Goal: Ask a question

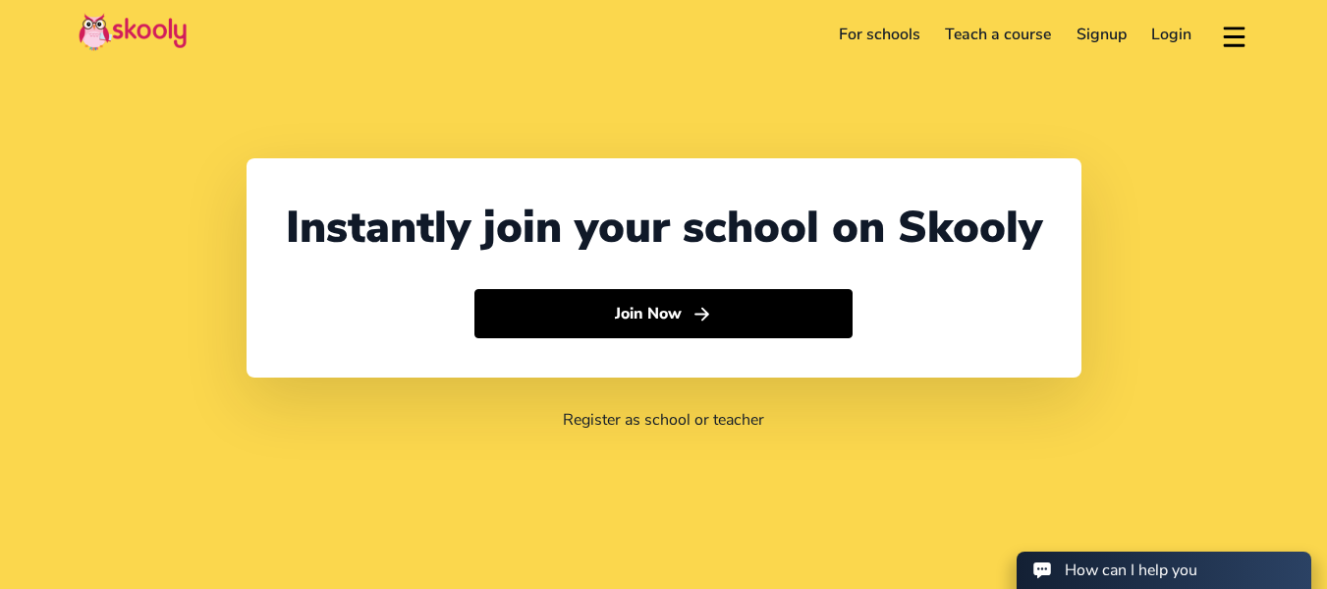
select select "27"
select select "[GEOGRAPHIC_DATA]"
select select "[GEOGRAPHIC_DATA]/[GEOGRAPHIC_DATA]"
click at [611, 490] on div "Instantly join your school on Skooly Join Now Register as school or teacher" at bounding box center [663, 294] width 1327 height 589
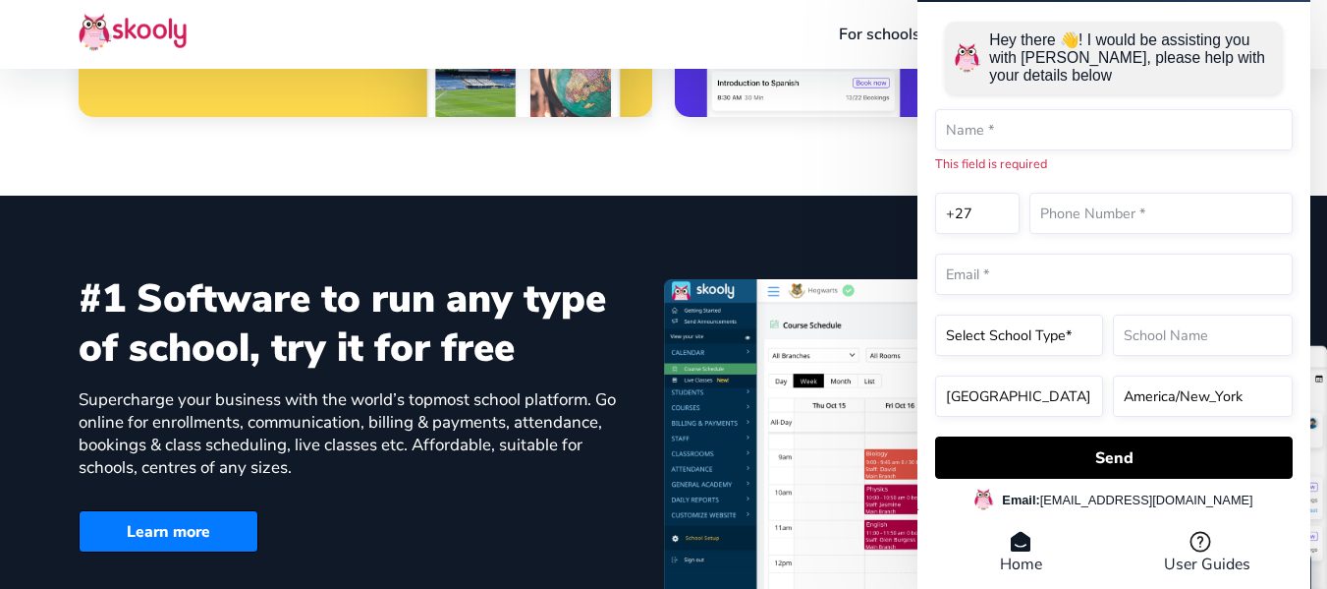
scroll to position [943, 0]
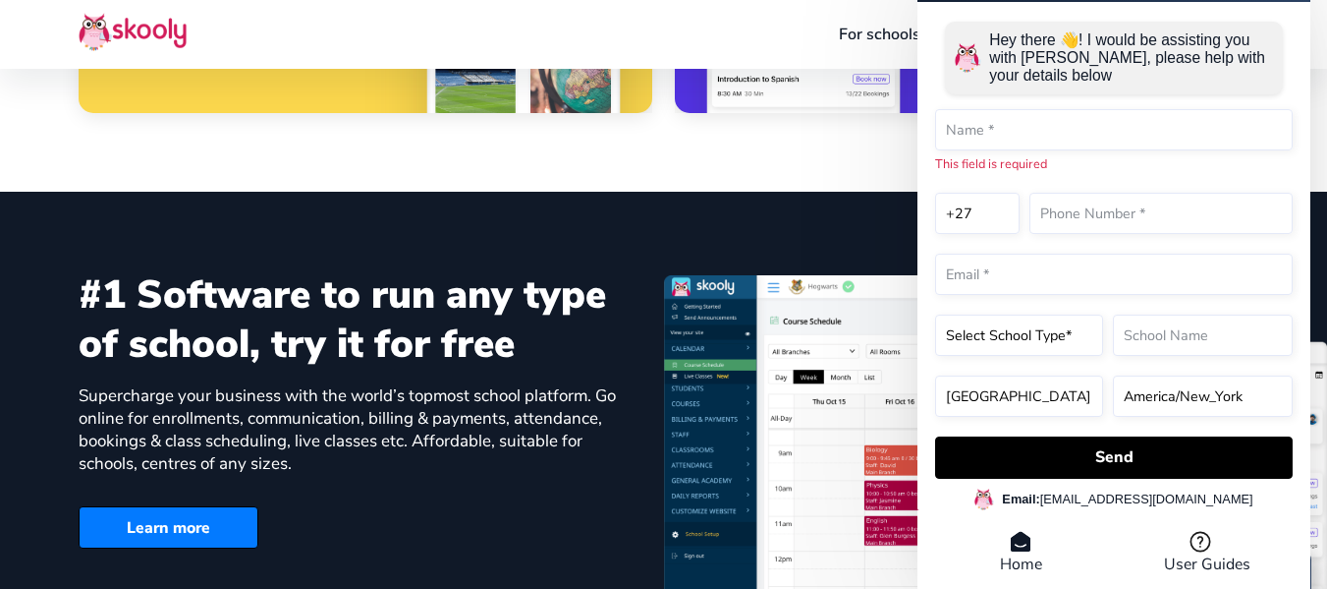
click at [192, 532] on link "Learn more" at bounding box center [169, 527] width 180 height 42
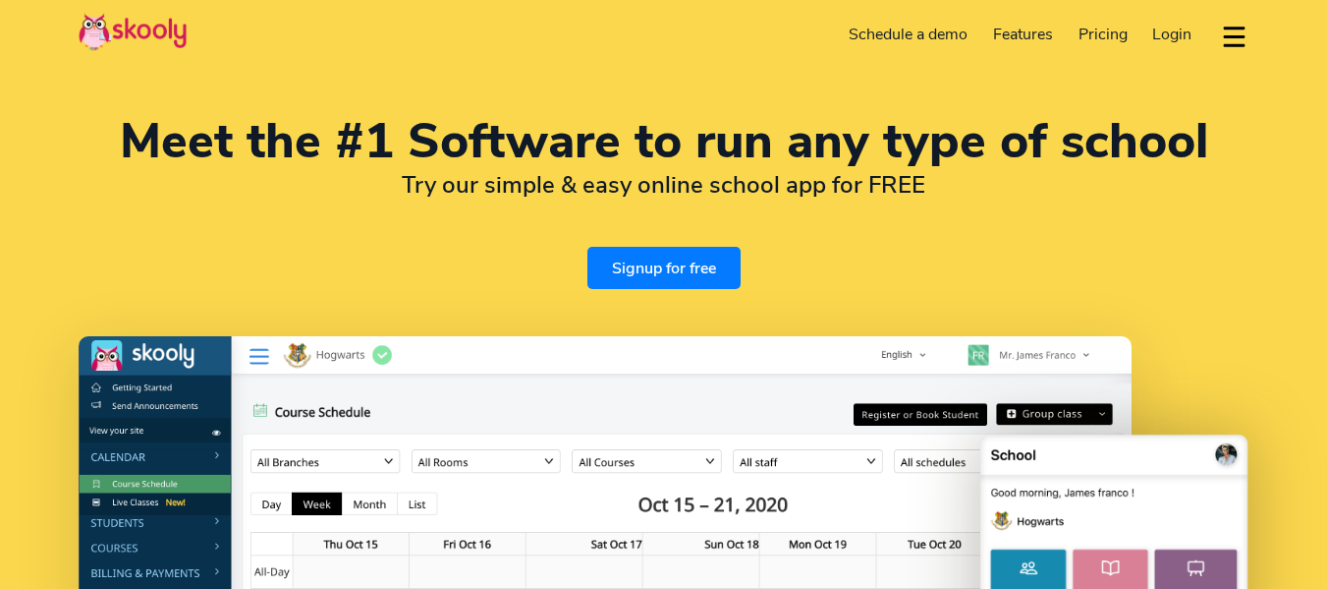
select select "en"
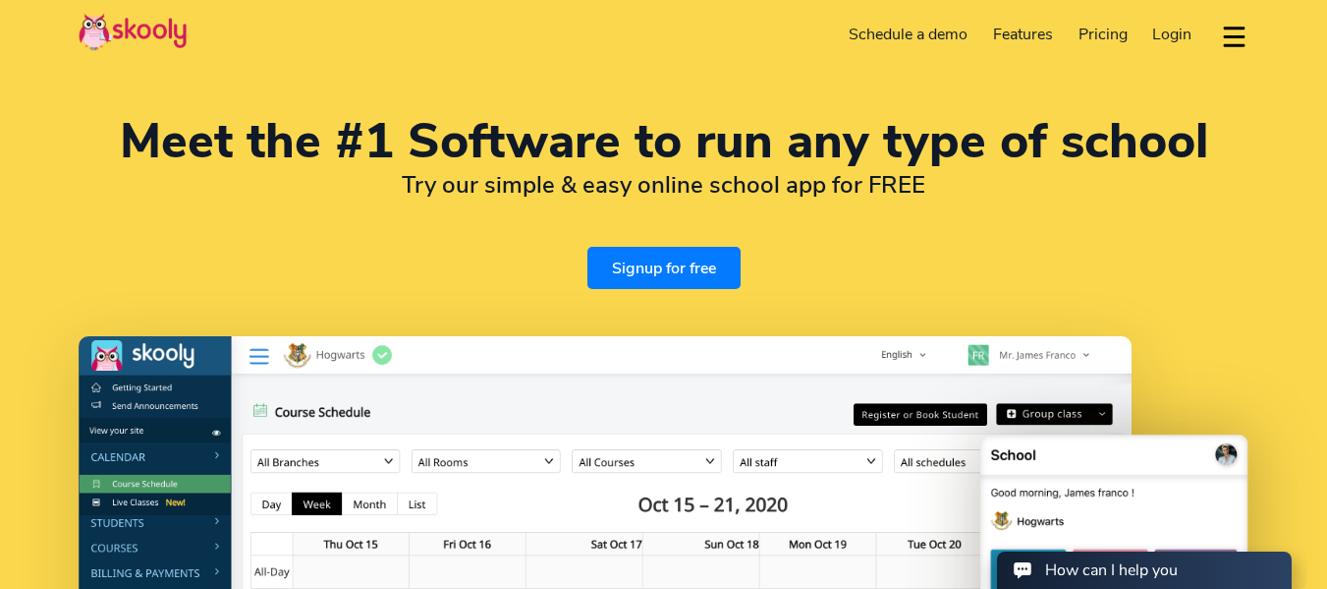
select select "27"
select select "[GEOGRAPHIC_DATA]"
select select "[GEOGRAPHIC_DATA]/[GEOGRAPHIC_DATA]"
click at [1001, 250] on div "Meet the #1 Software to run any type of school Try our simple & easy online sch…" at bounding box center [664, 203] width 1170 height 171
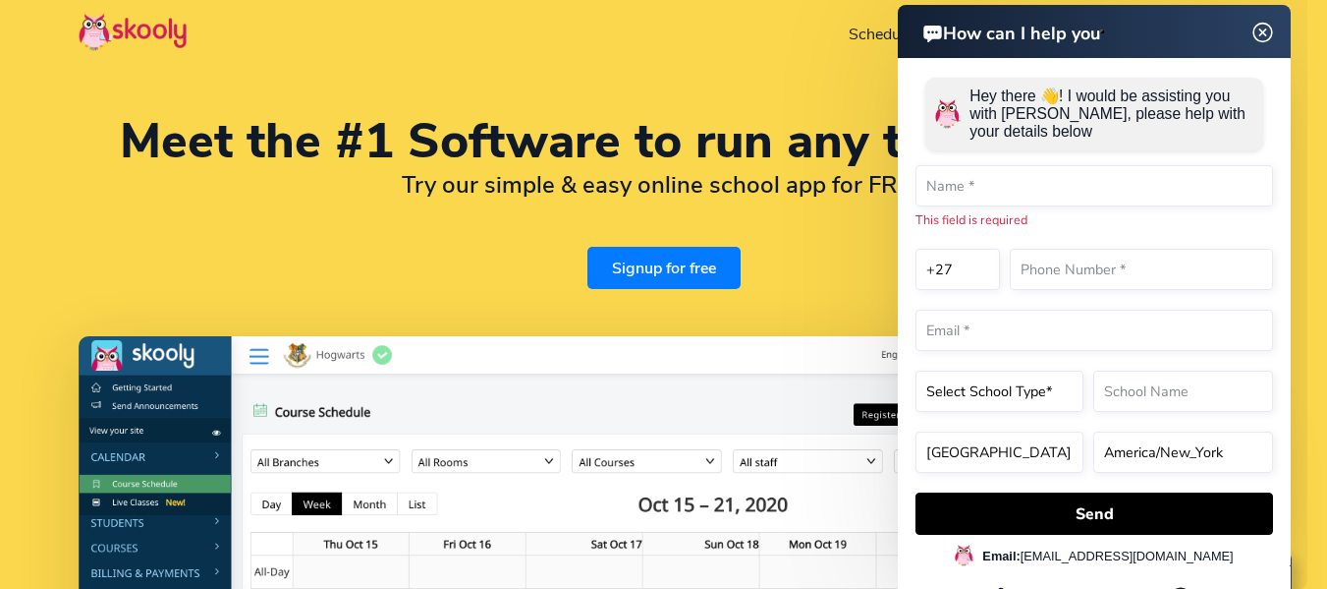
scroll to position [39, 0]
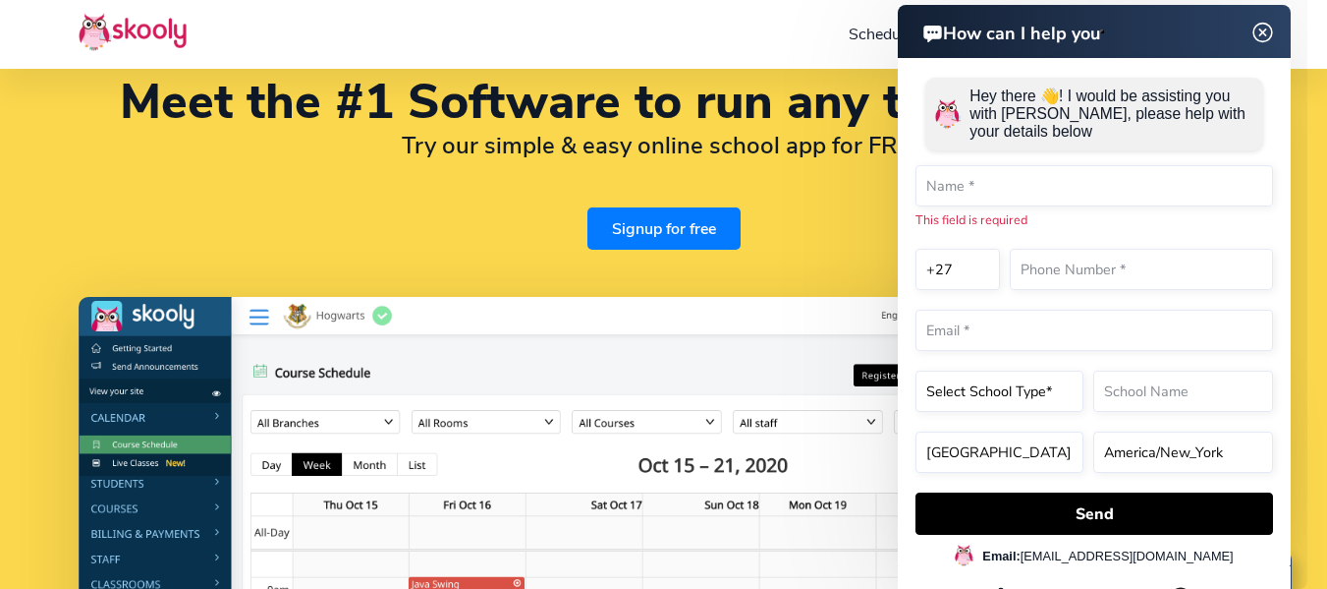
scroll to position [79, 0]
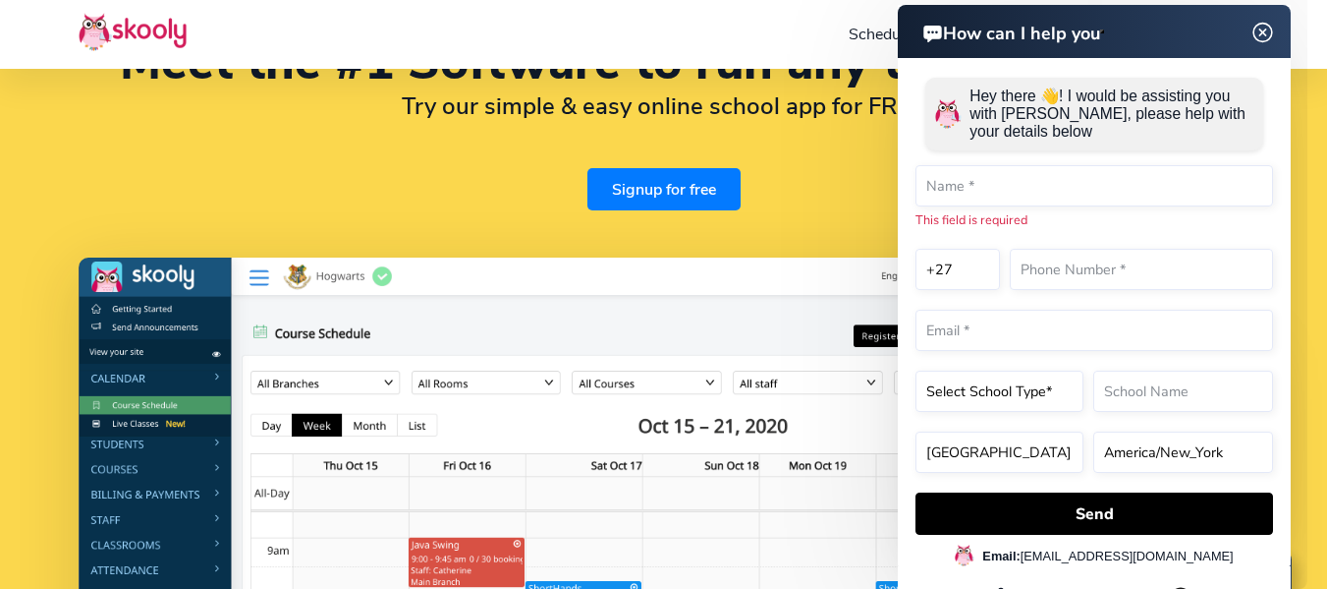
click at [1259, 37] on img at bounding box center [1263, 33] width 37 height 25
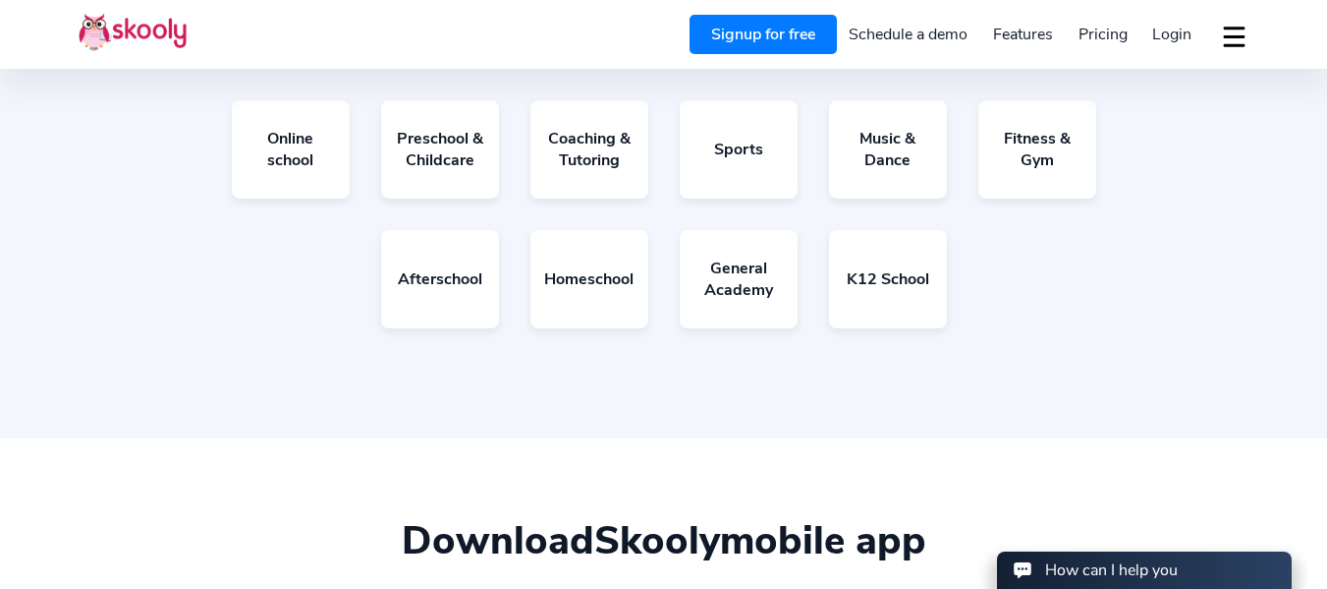
scroll to position [3498, 0]
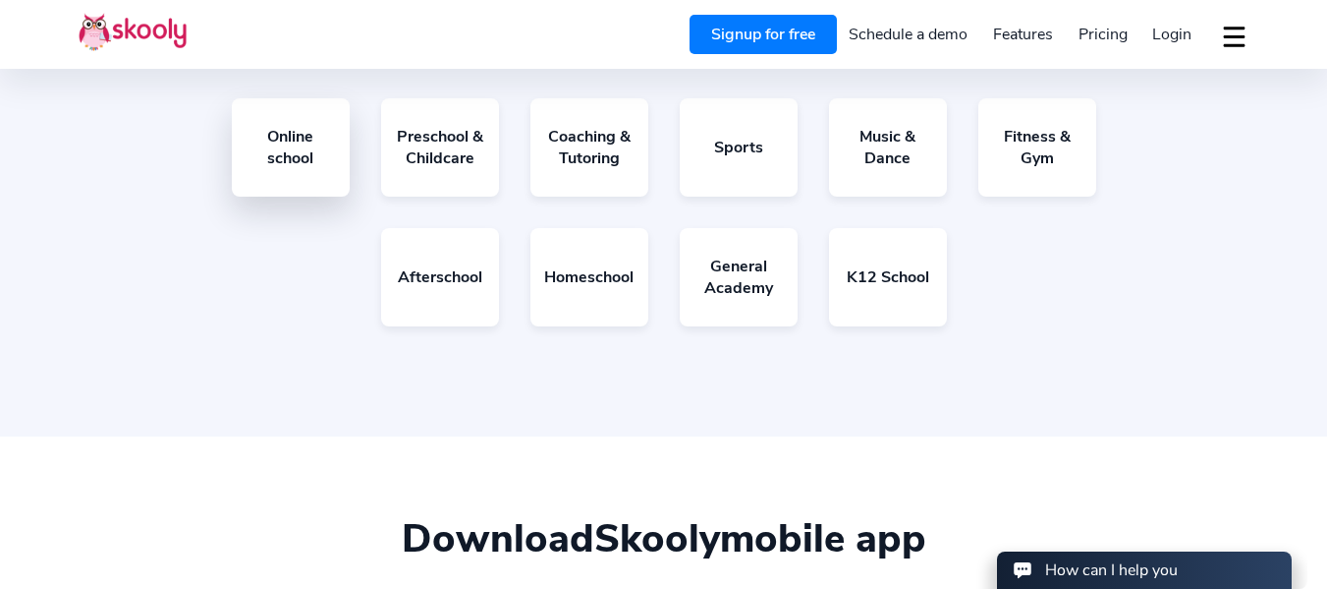
click at [306, 142] on link "Online school" at bounding box center [291, 147] width 118 height 98
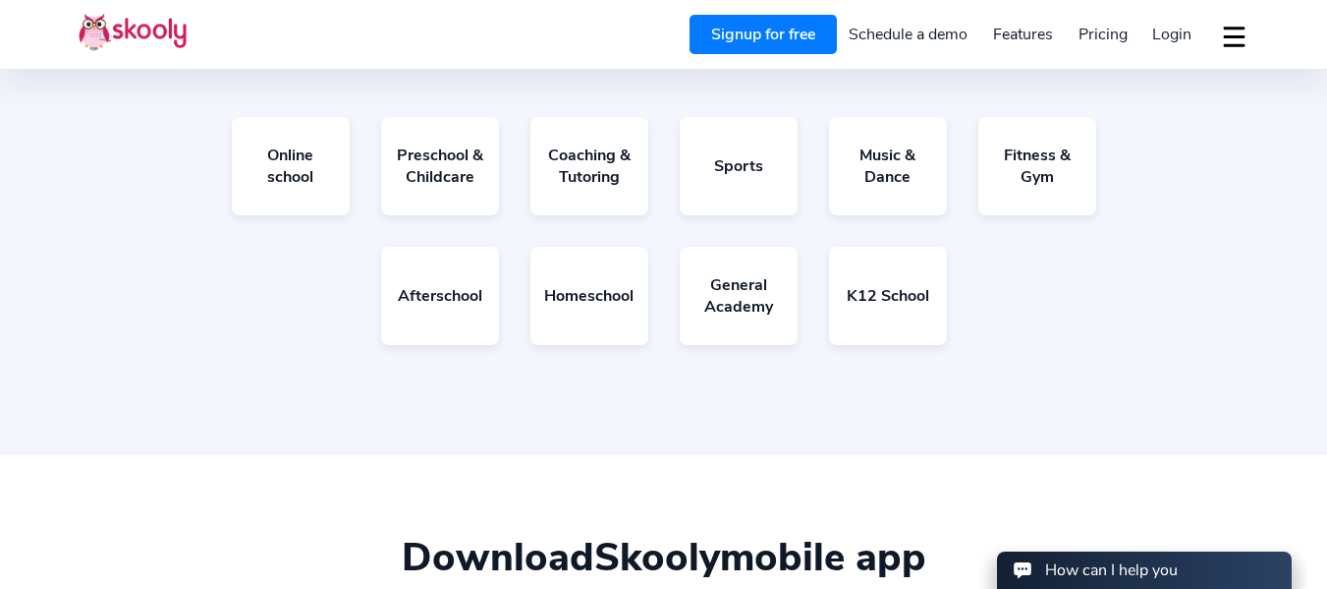
click at [1102, 43] on span "Pricing" at bounding box center [1103, 35] width 49 height 22
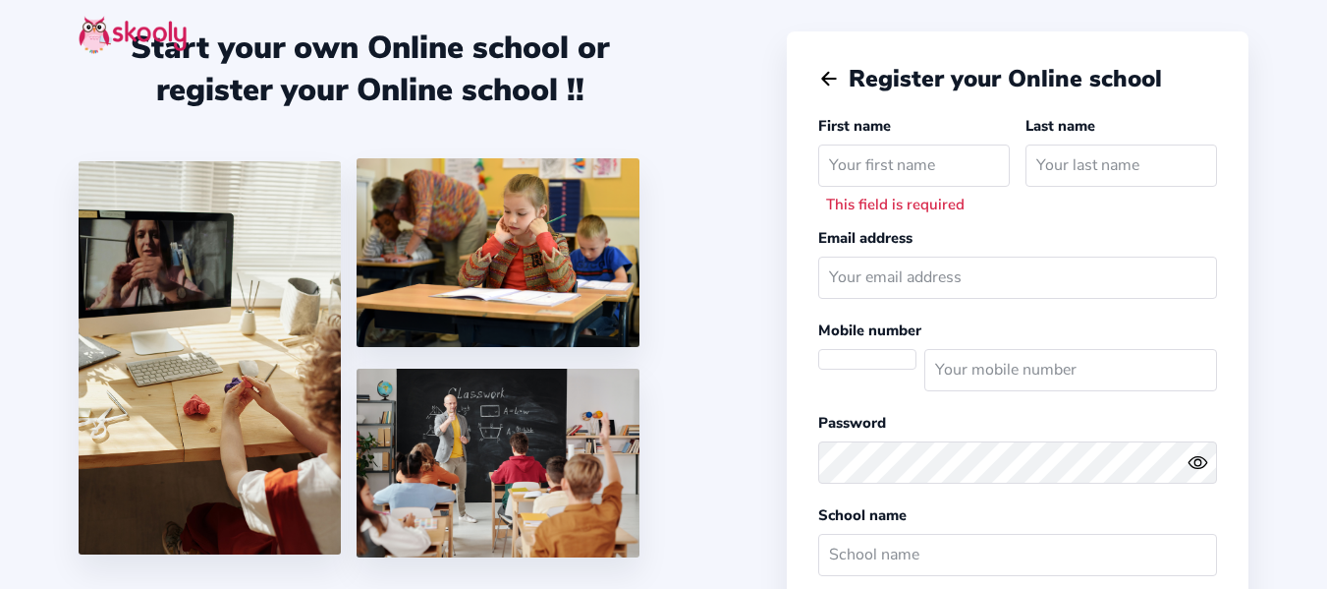
select select
select select "[GEOGRAPHIC_DATA]/[GEOGRAPHIC_DATA]"
select select "ZAR R"
select select "ZA"
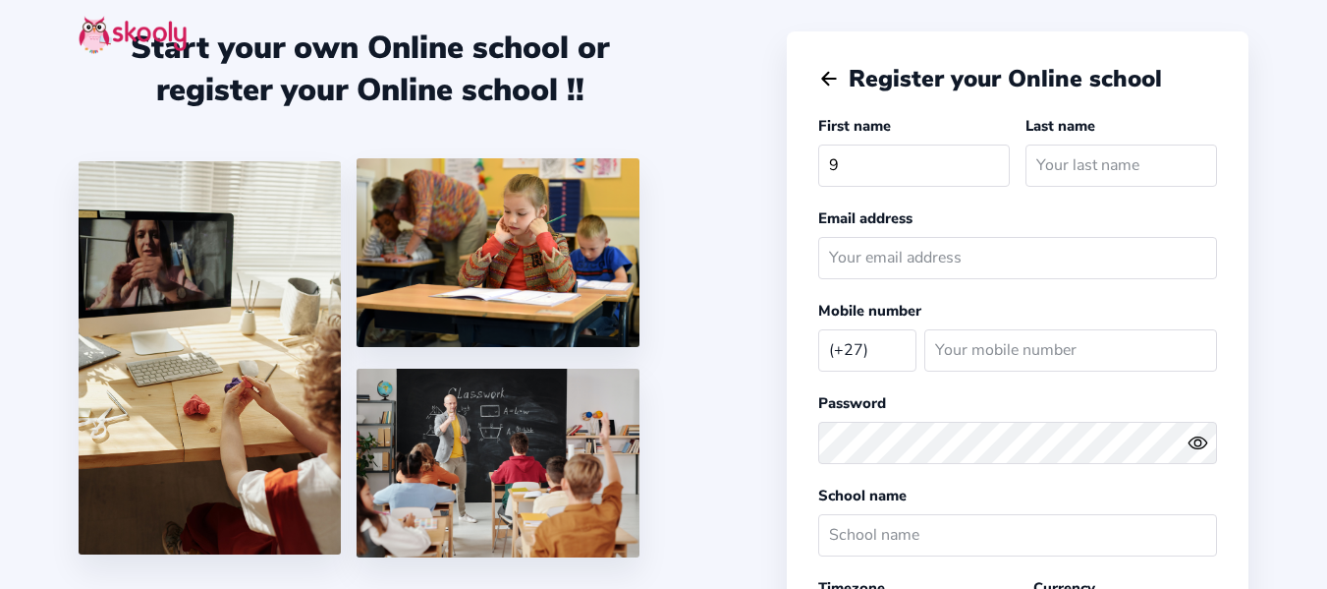
type input "9"
click at [653, 330] on div at bounding box center [370, 360] width 583 height 405
drag, startPoint x: 1336, startPoint y: 265, endPoint x: 1306, endPoint y: 218, distance: 56.1
click at [1306, 218] on html "Start your own Online school or register your Online school !! Register your On…" at bounding box center [663, 523] width 1327 height 1047
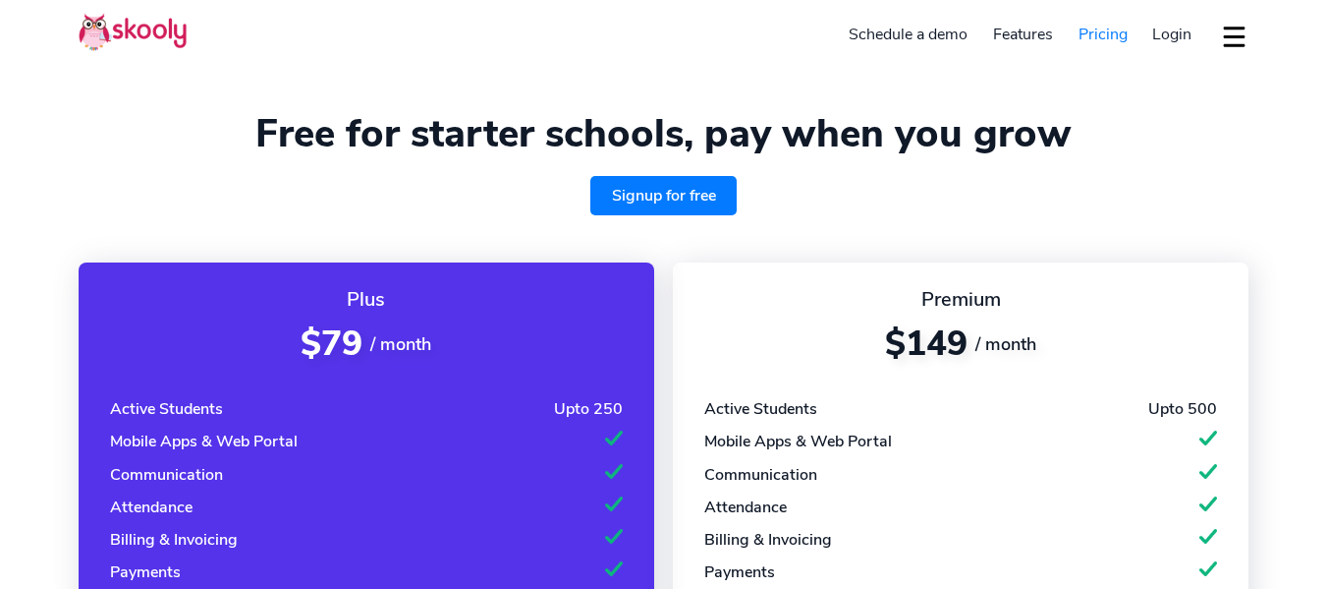
select select "en"
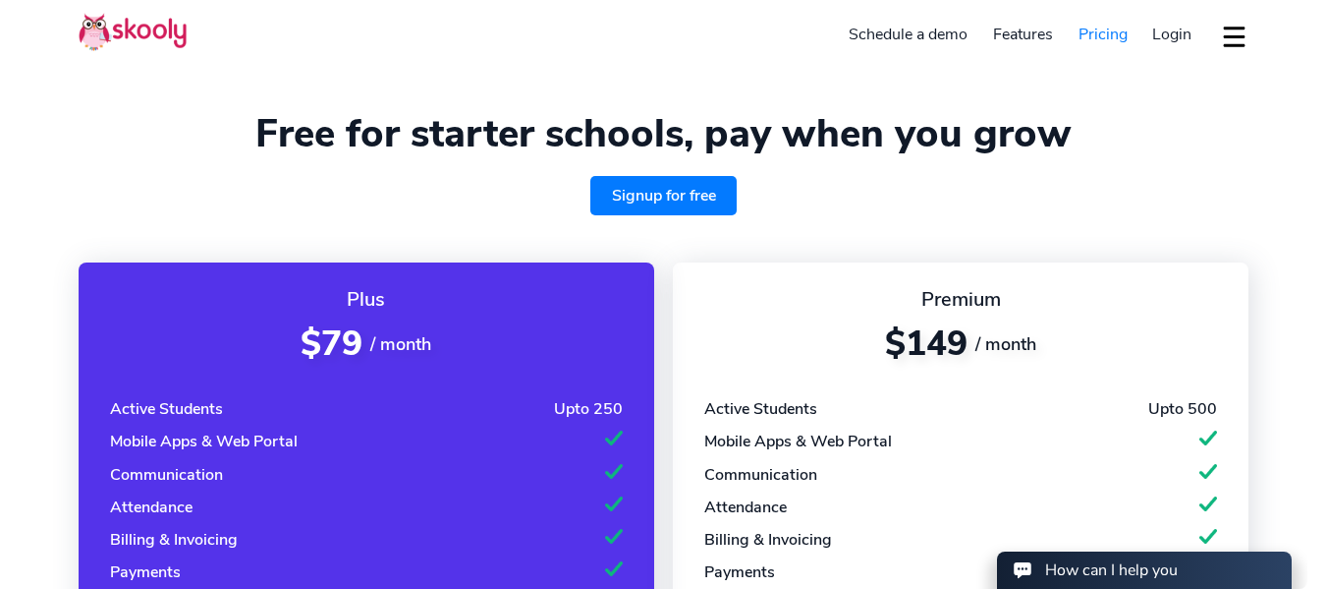
type input "6"
select select "27"
select select "[GEOGRAPHIC_DATA]"
select select "[GEOGRAPHIC_DATA]/[GEOGRAPHIC_DATA]"
type input "6"
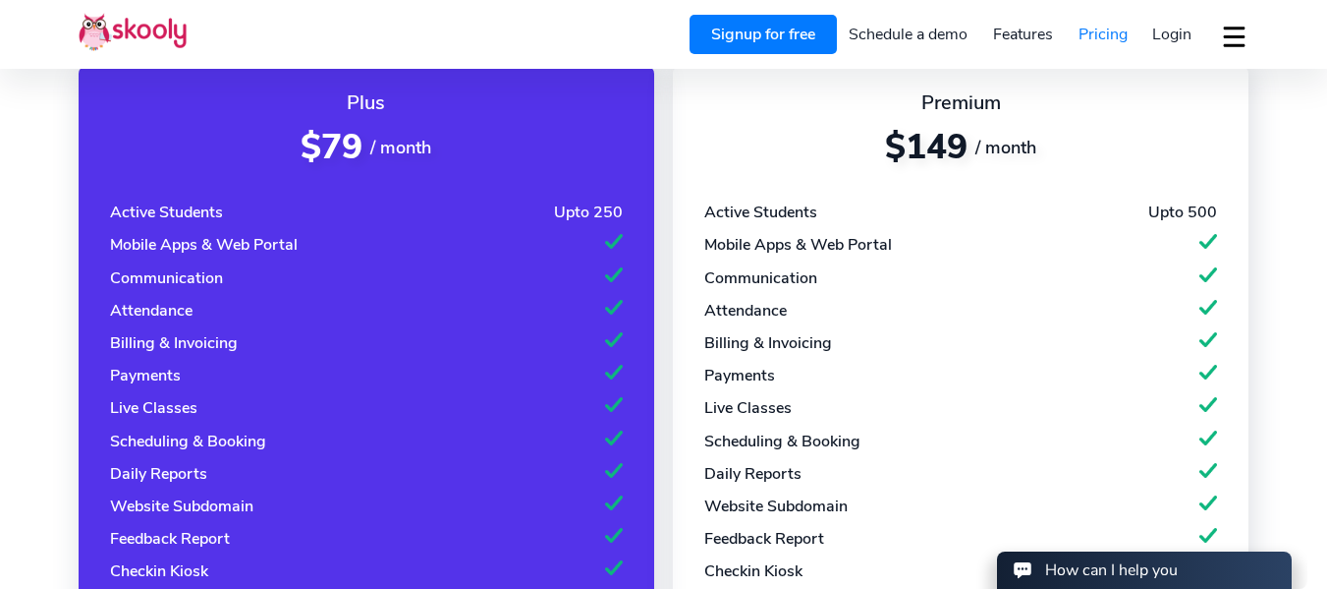
scroll to position [236, 0]
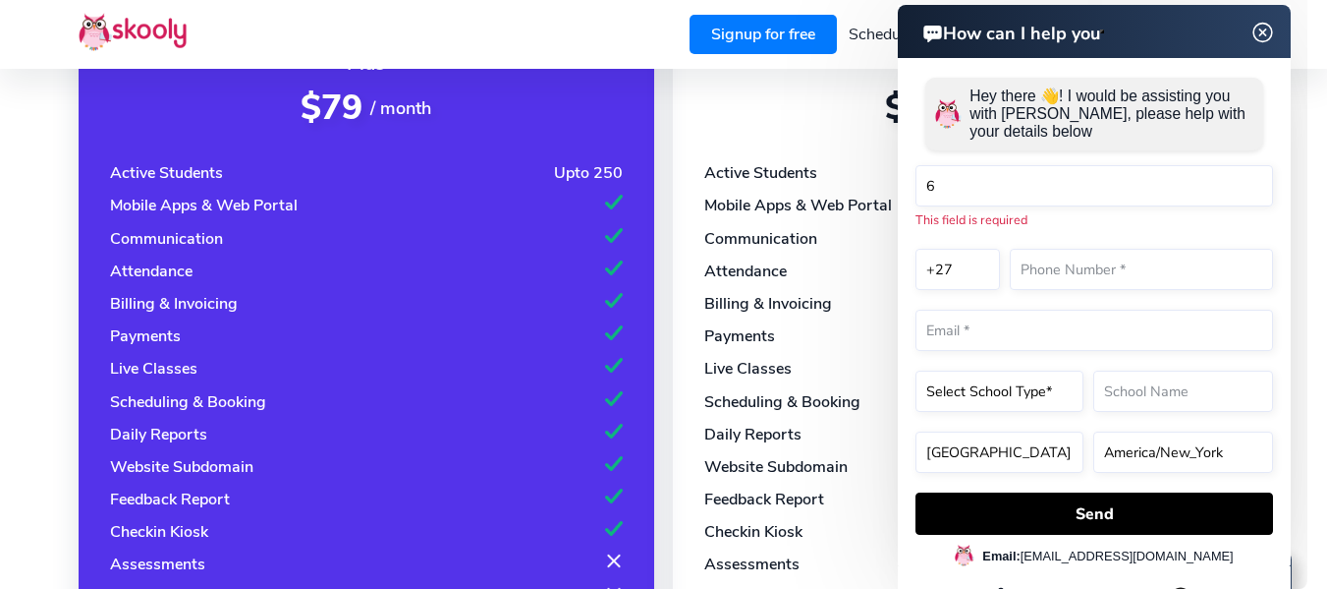
click at [598, 49] on header "Signup for free Schedule a demo Features Attendance Billing & Payments Class Sc…" at bounding box center [663, 34] width 1327 height 69
click at [1264, 38] on img at bounding box center [1263, 33] width 37 height 25
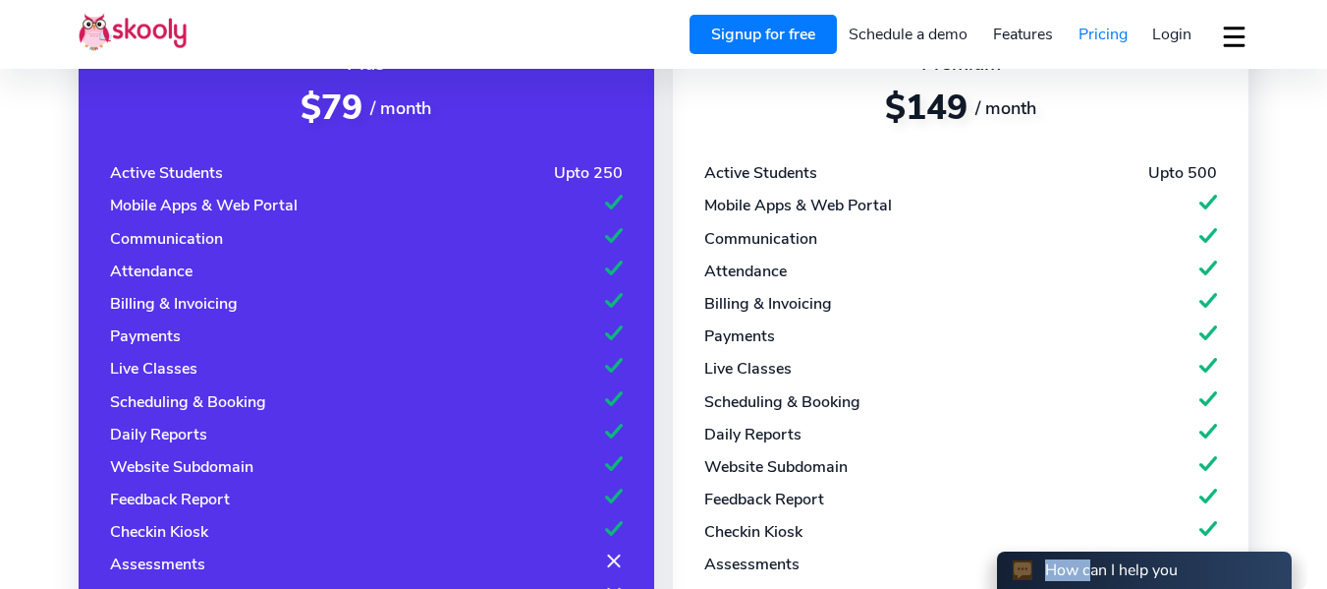
click at [1264, 530] on html "How can I help you How can I help you Hey there 👋! I would be assisting you wit…" at bounding box center [1025, 530] width 566 height 0
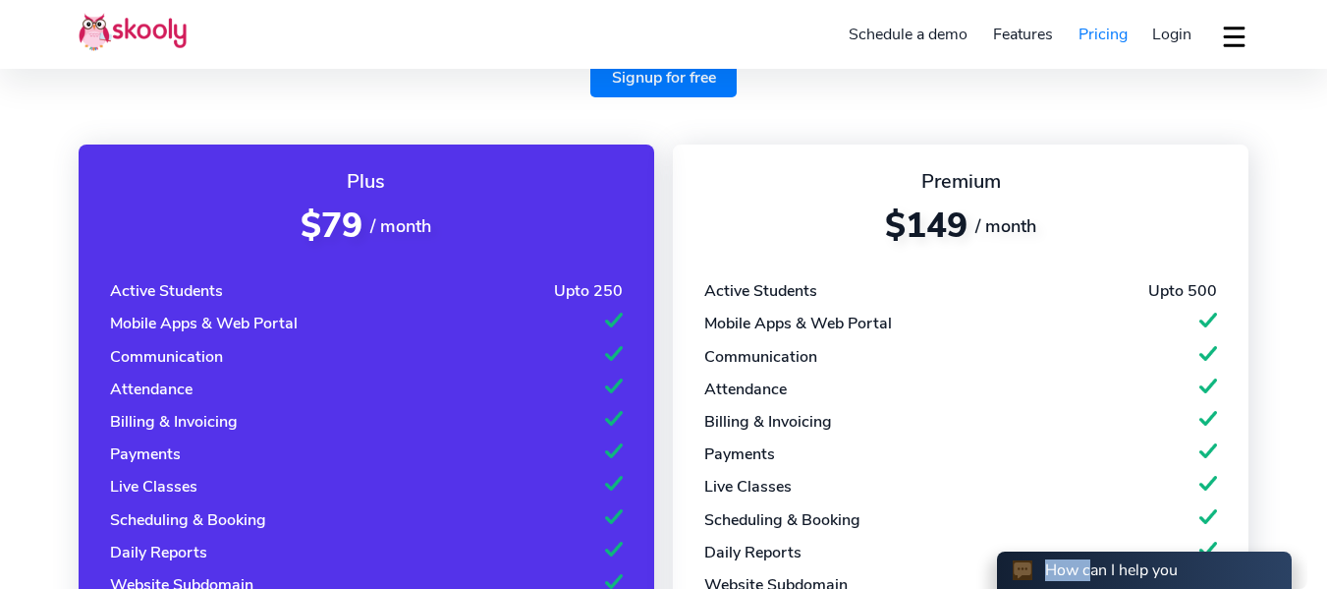
scroll to position [157, 0]
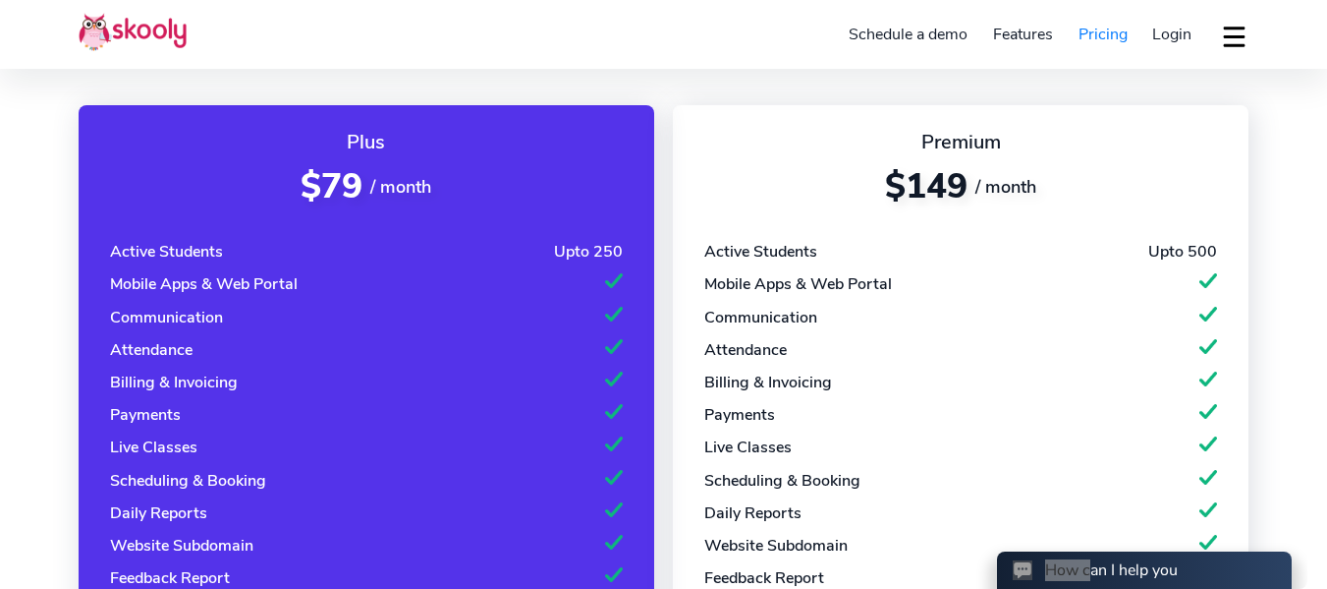
click at [1258, 168] on section "Free for starter schools, pay when you grow Signup for free Plus $79 / month Ac…" at bounding box center [663, 477] width 1327 height 1269
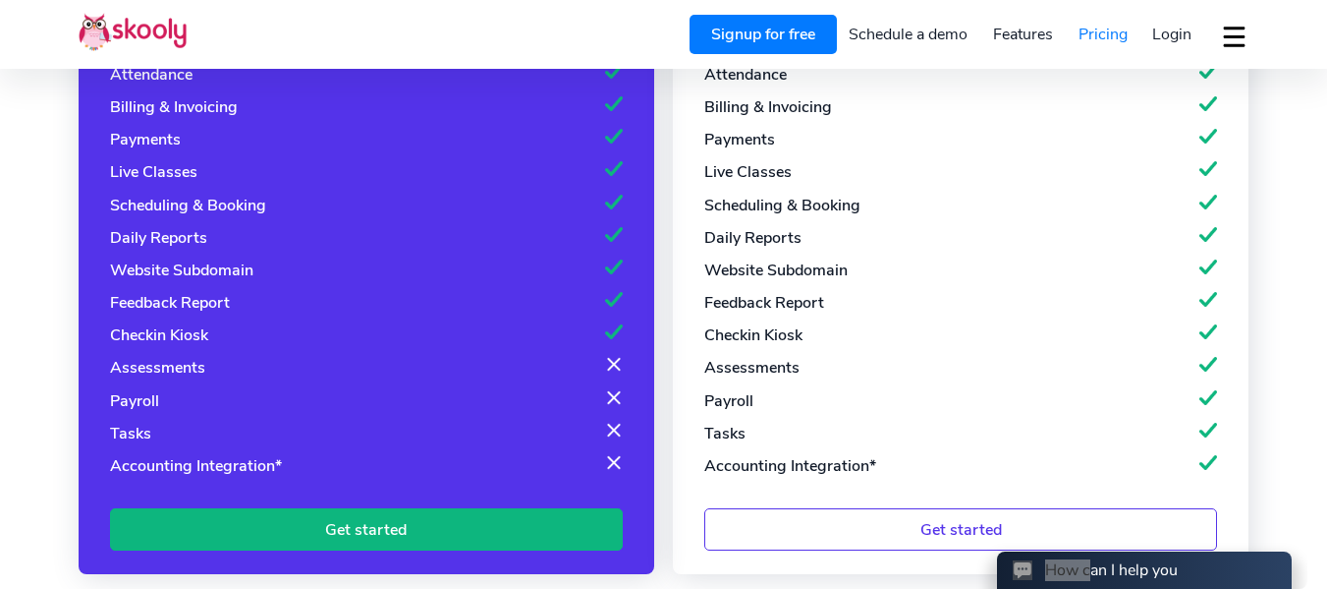
scroll to position [590, 0]
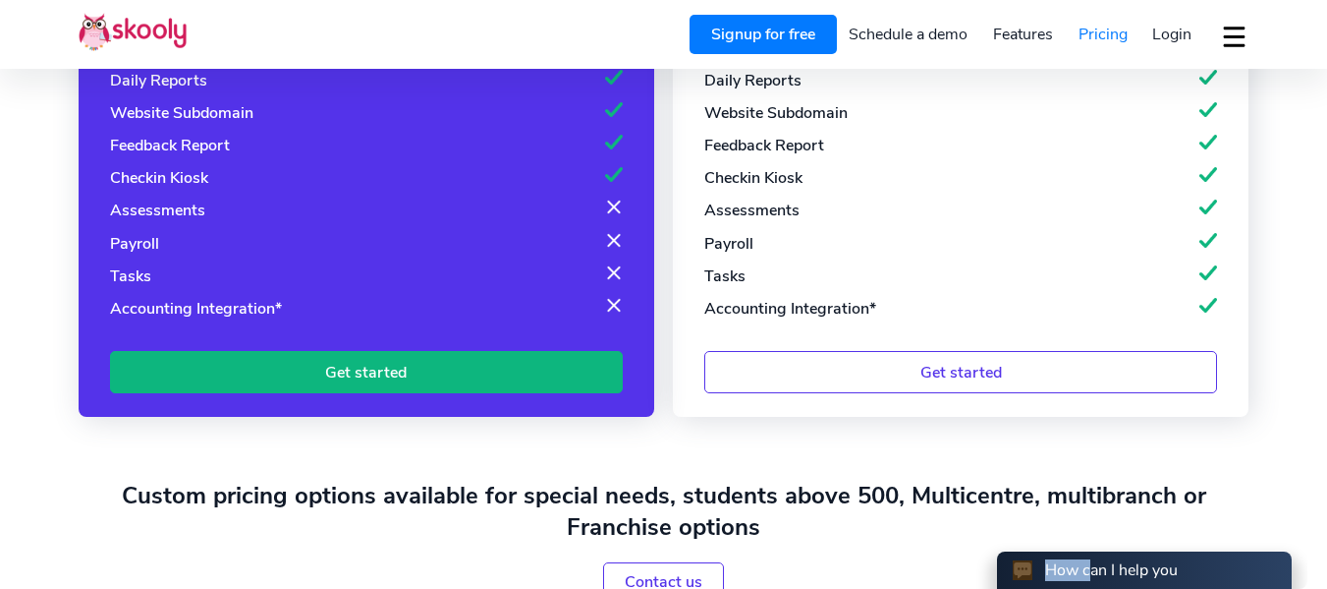
click at [1219, 566] on div "How can I help you" at bounding box center [1144, 570] width 263 height 22
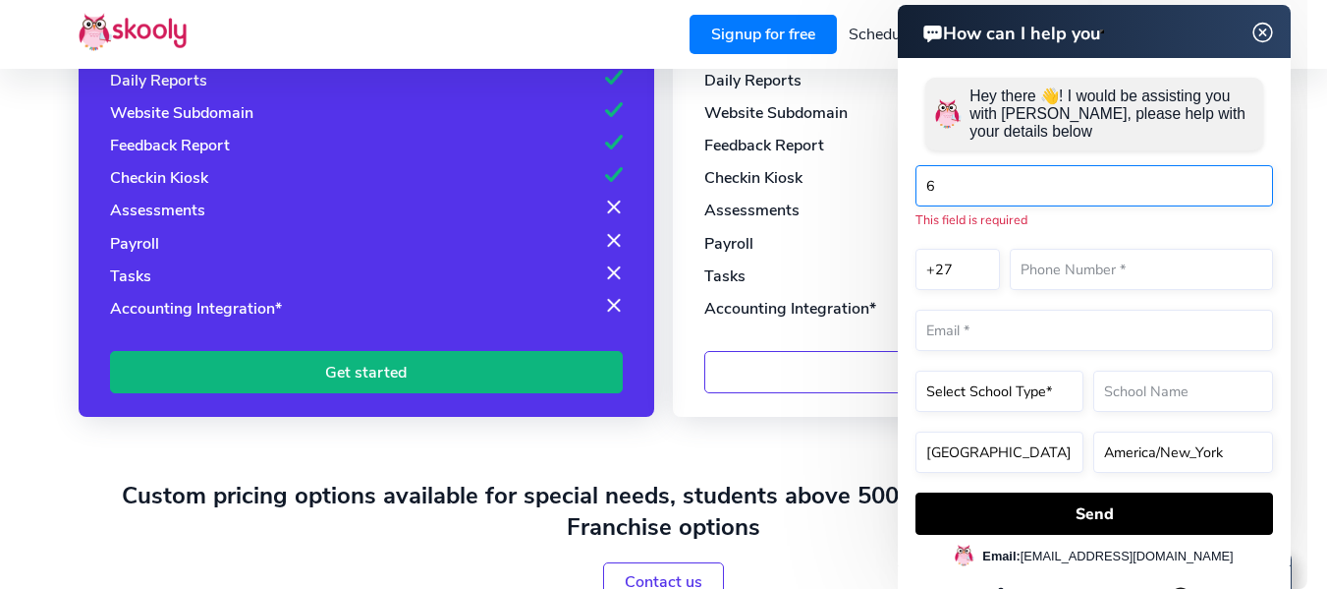
click at [1125, 200] on input "6" at bounding box center [1095, 185] width 358 height 41
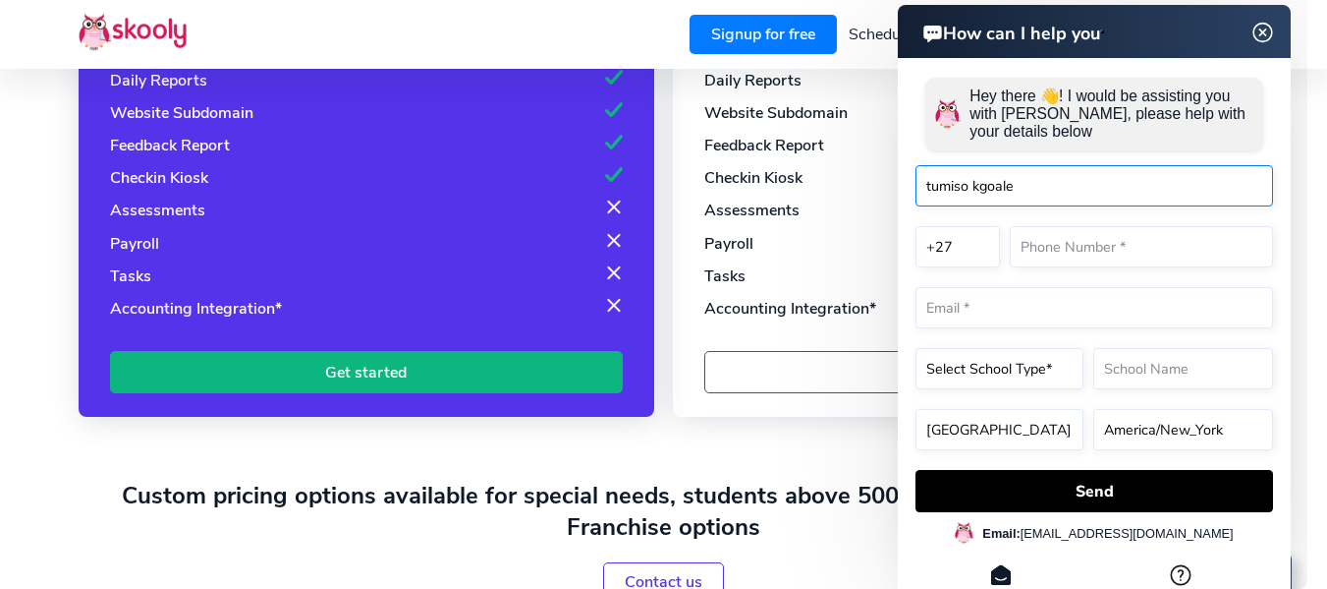
type input "tumiso kgoale"
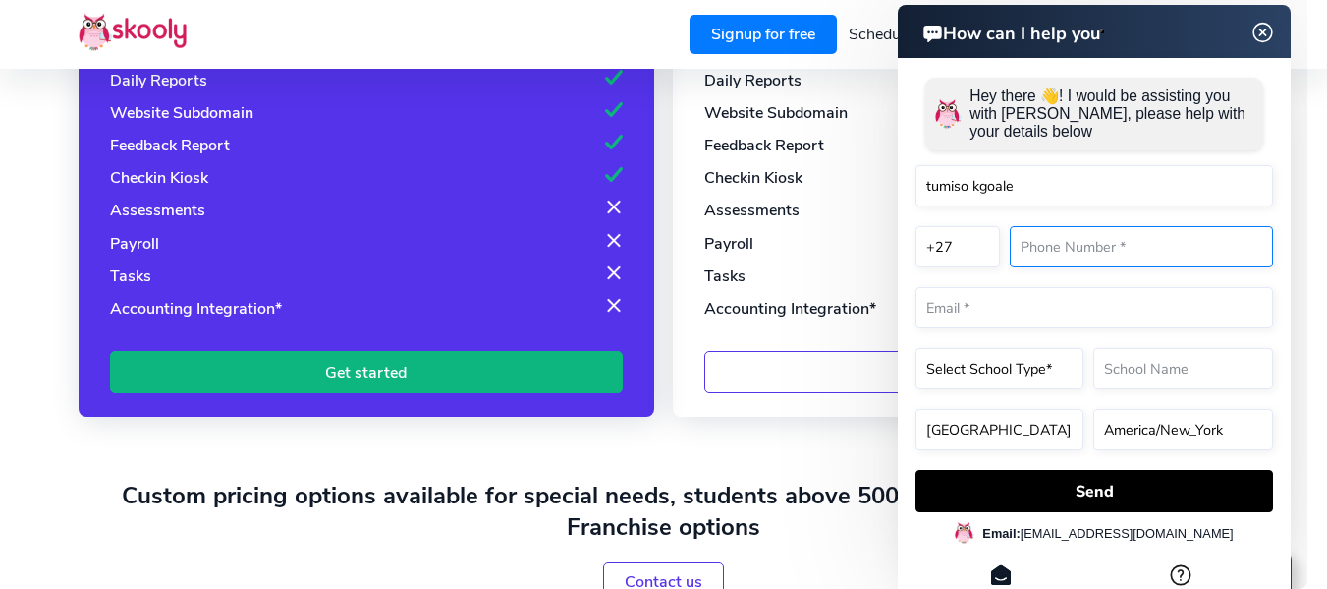
click at [1068, 259] on input "text" at bounding box center [1141, 246] width 263 height 41
click at [1043, 249] on input "7171041421" at bounding box center [1141, 246] width 263 height 41
type input "711041421"
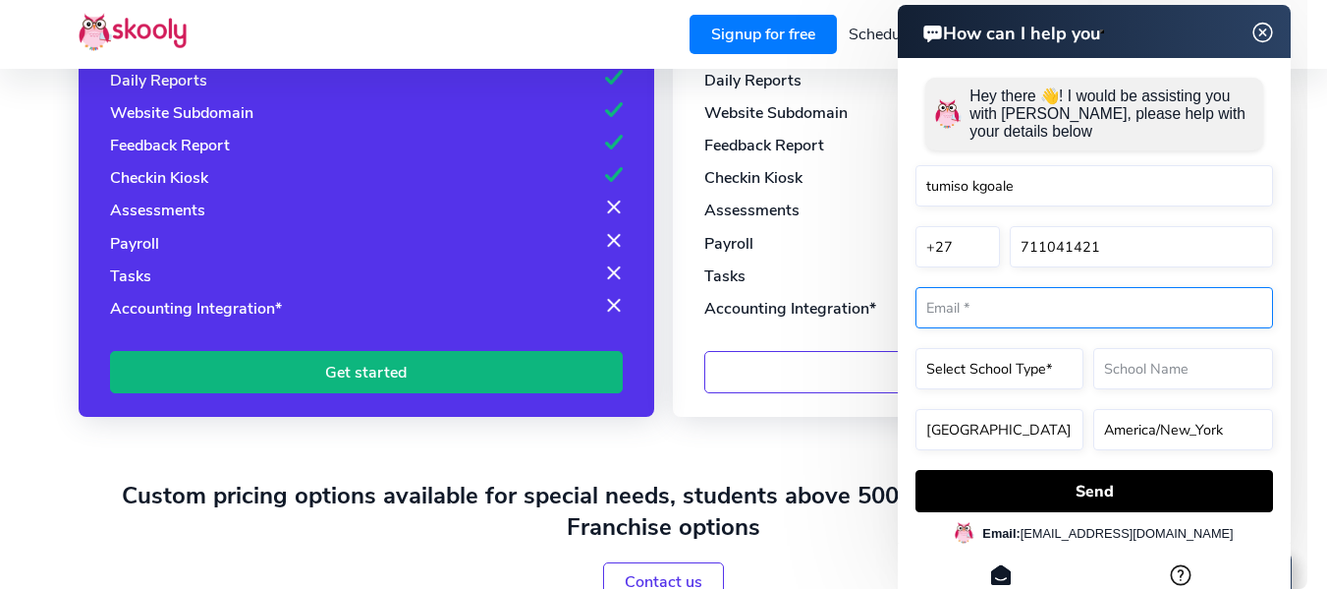
click at [1061, 292] on input "email" at bounding box center [1095, 307] width 358 height 41
type input "[EMAIL_ADDRESS][DOMAIN_NAME]"
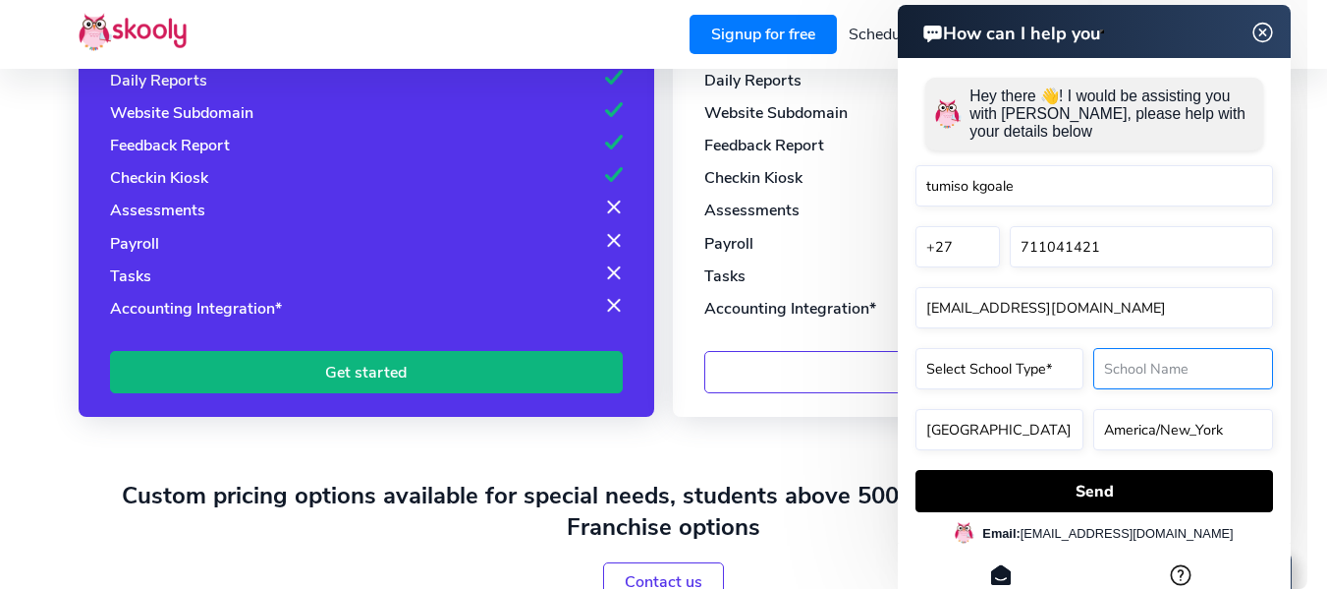
click at [1138, 385] on input "text" at bounding box center [1184, 368] width 180 height 41
click at [1042, 363] on select "Select School Type* Preschool Childcare K12 or primary school Academy Online sc…" at bounding box center [1000, 368] width 168 height 41
select select "Online school"
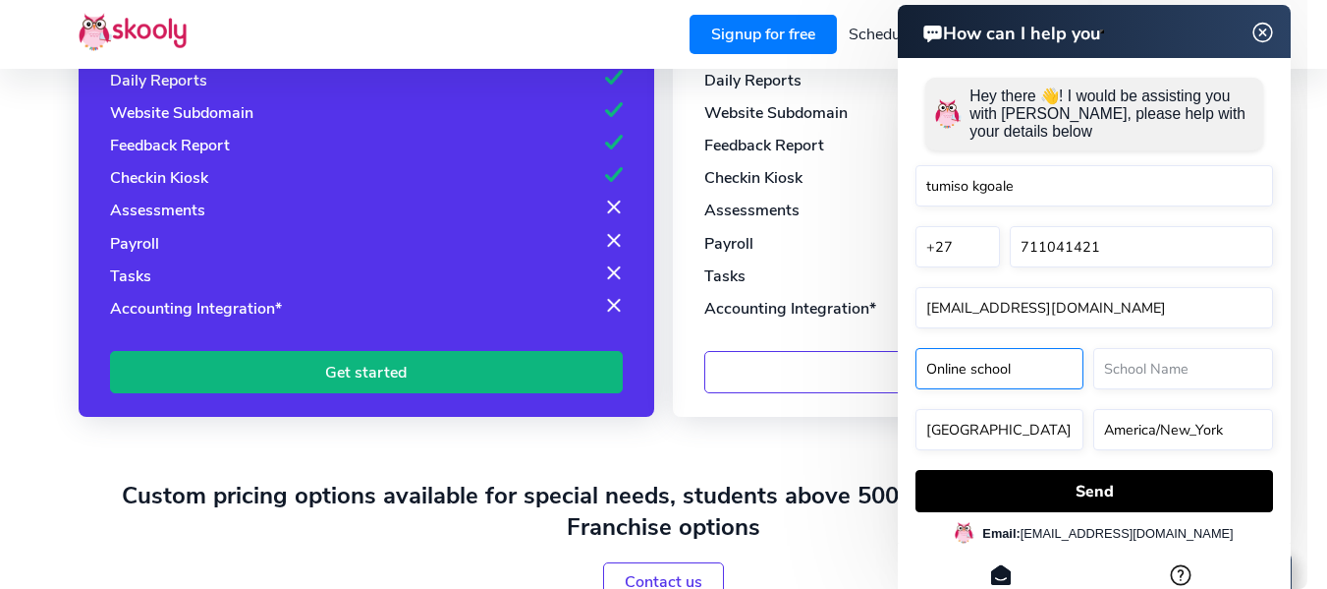
click at [916, 352] on select "Select School Type* Preschool Childcare K12 or primary school Academy Online sc…" at bounding box center [1000, 368] width 168 height 41
click at [1124, 375] on input "text" at bounding box center [1184, 368] width 180 height 41
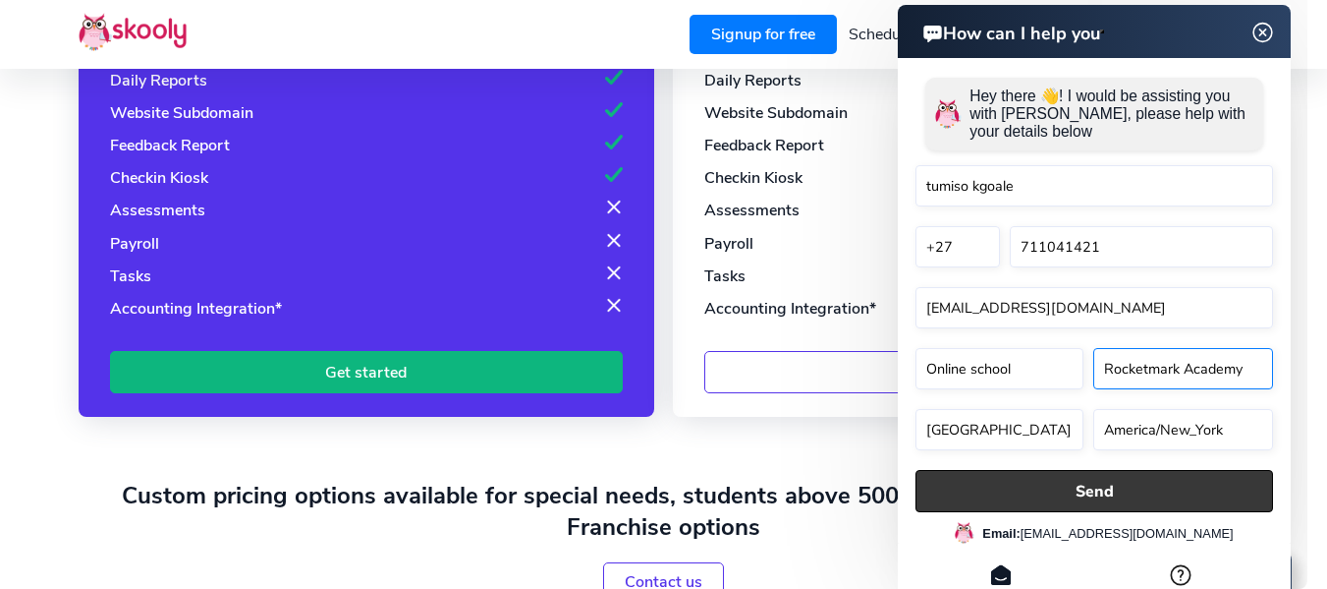
type input "Rocketmark Academy"
click at [1186, 493] on button "Send" at bounding box center [1095, 491] width 358 height 42
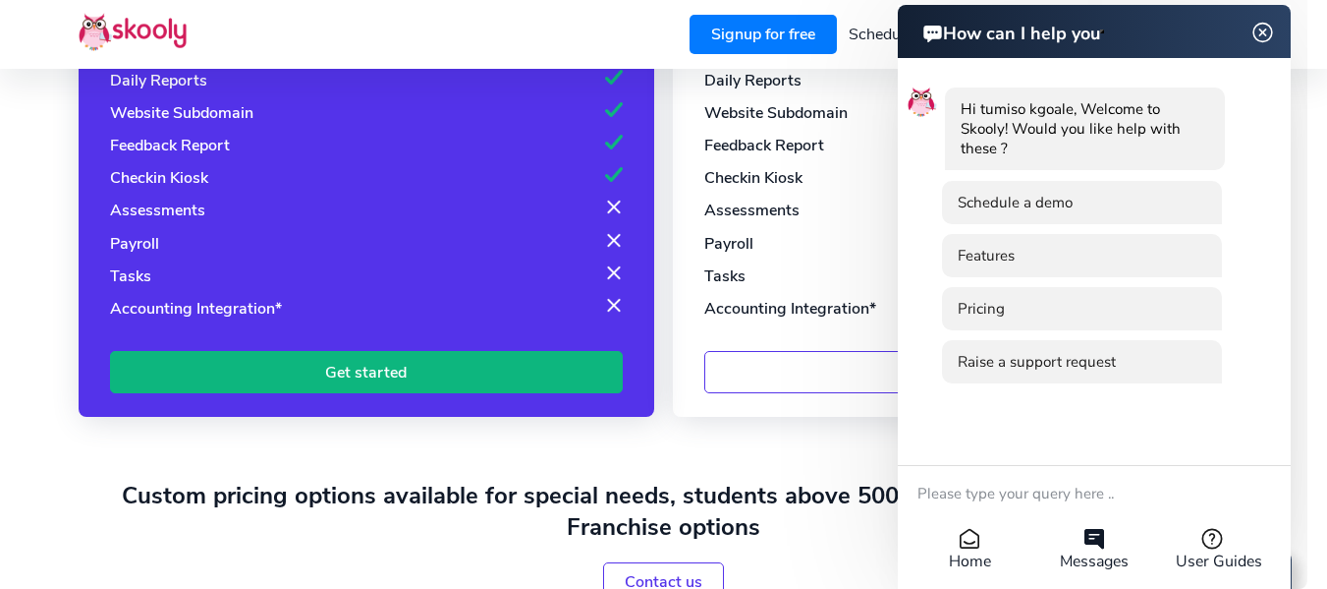
click at [1186, 493] on textarea at bounding box center [1081, 496] width 327 height 54
type textarea "h"
click at [1260, 28] on img at bounding box center [1263, 33] width 37 height 25
